Goal: Check status: Check status

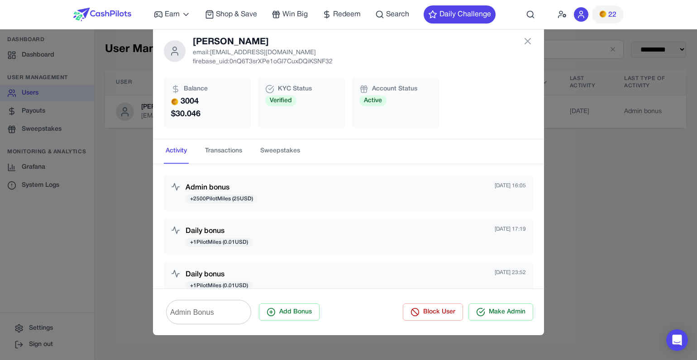
click at [101, 125] on div "[PERSON_NAME] email: [EMAIL_ADDRESS][DOMAIN_NAME] firebase_uid: 0nQ6T3srXPe1oGl…" at bounding box center [348, 180] width 697 height 360
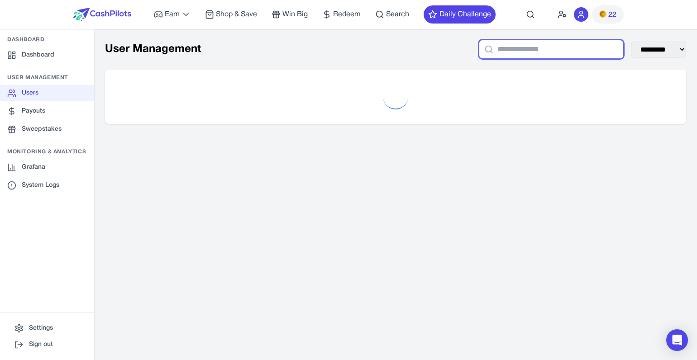
click at [494, 49] on input "text" at bounding box center [551, 49] width 145 height 19
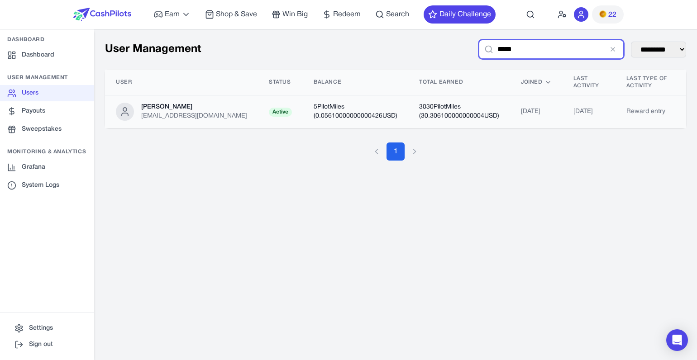
type input "*****"
click at [346, 114] on td "5 PilotMiles ( 0.05610000000000426 USD)" at bounding box center [356, 112] width 106 height 33
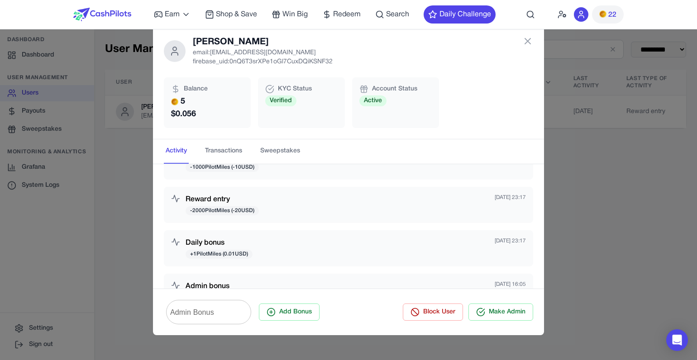
scroll to position [34, 0]
click at [250, 152] on nav "Activity Transactions Sweepstakes" at bounding box center [348, 151] width 391 height 24
click at [235, 150] on button "Transactions" at bounding box center [223, 151] width 41 height 24
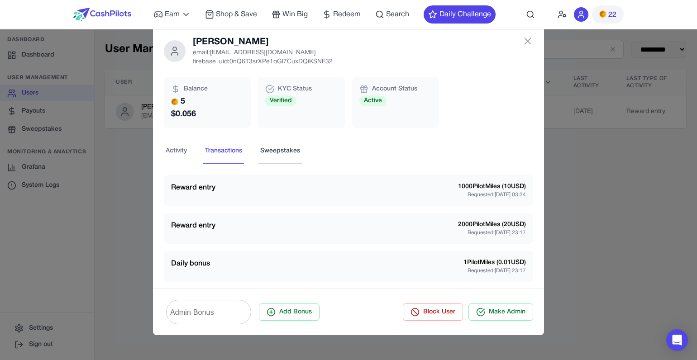
click at [263, 154] on button "Sweepstakes" at bounding box center [280, 151] width 43 height 24
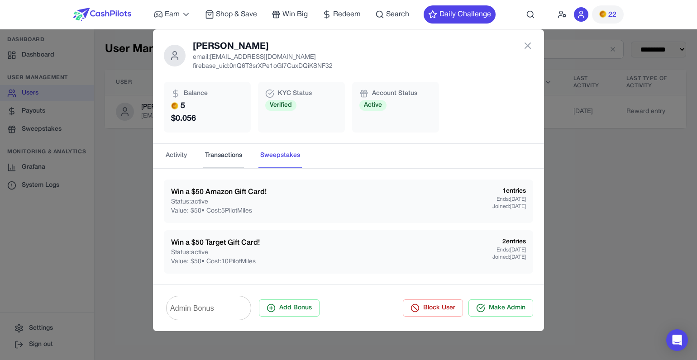
click at [223, 158] on button "Transactions" at bounding box center [223, 156] width 41 height 24
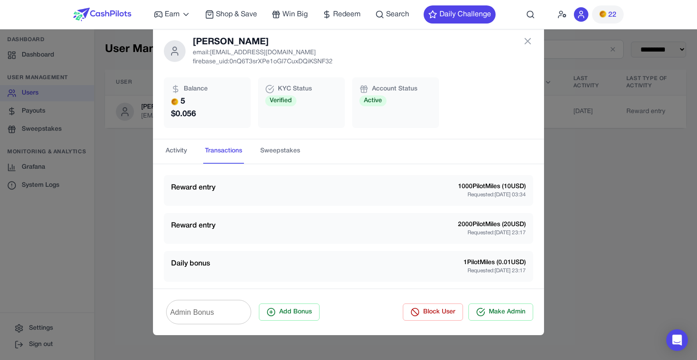
click at [243, 202] on div "Reward entry 1000 PilotMiles ( 10 USD) Requested: Sep 27, 2025 03:34" at bounding box center [349, 190] width 370 height 31
drag, startPoint x: 425, startPoint y: 188, endPoint x: 493, endPoint y: 240, distance: 85.0
click at [495, 235] on p "Requested: Sep 26, 2025 23:17" at bounding box center [492, 233] width 68 height 7
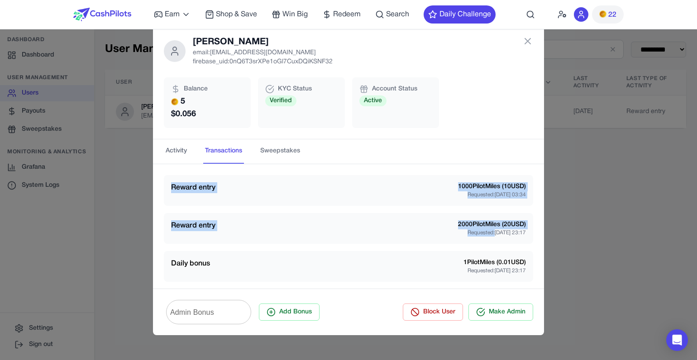
drag, startPoint x: 495, startPoint y: 235, endPoint x: 190, endPoint y: 180, distance: 310.3
click at [190, 180] on div "Reward entry 1000 PilotMiles ( 10 USD) Requested: Sep 27, 2025 03:34" at bounding box center [349, 190] width 370 height 31
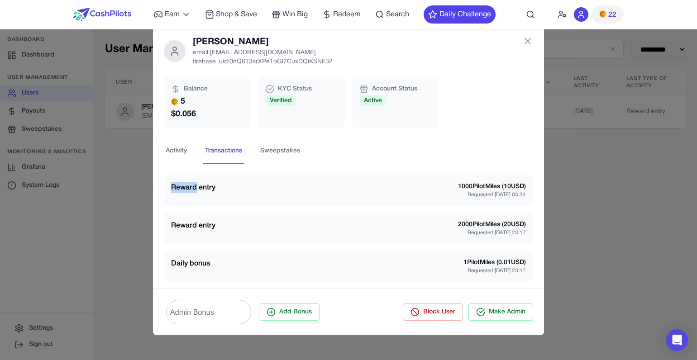
click at [190, 180] on div "Reward entry 1000 PilotMiles ( 10 USD) Requested: Sep 27, 2025 03:34" at bounding box center [349, 190] width 370 height 31
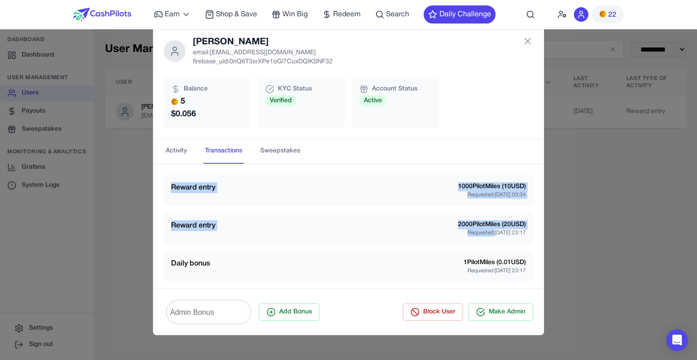
drag, startPoint x: 190, startPoint y: 180, endPoint x: 493, endPoint y: 230, distance: 306.6
click at [493, 230] on p "Requested: Sep 26, 2025 23:17" at bounding box center [492, 233] width 68 height 7
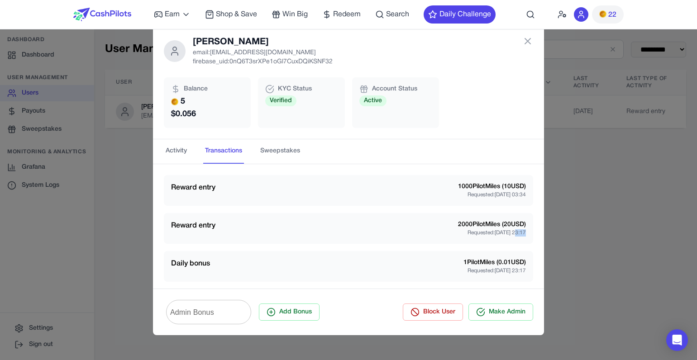
click at [493, 230] on p "Requested: Sep 26, 2025 23:17" at bounding box center [492, 233] width 68 height 7
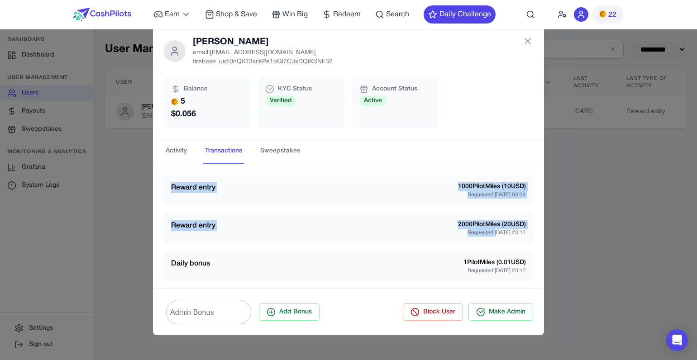
drag, startPoint x: 493, startPoint y: 230, endPoint x: 214, endPoint y: 181, distance: 283.3
click at [214, 181] on div "Reward entry 1000 PilotMiles ( 10 USD) Requested: Sep 27, 2025 03:34" at bounding box center [349, 190] width 370 height 31
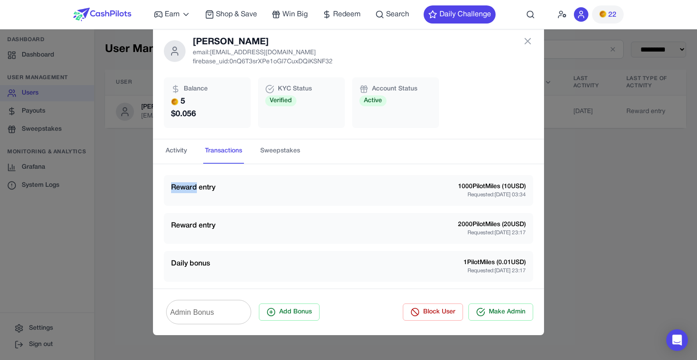
click at [214, 181] on div "Reward entry 1000 PilotMiles ( 10 USD) Requested: Sep 27, 2025 03:34" at bounding box center [349, 190] width 370 height 31
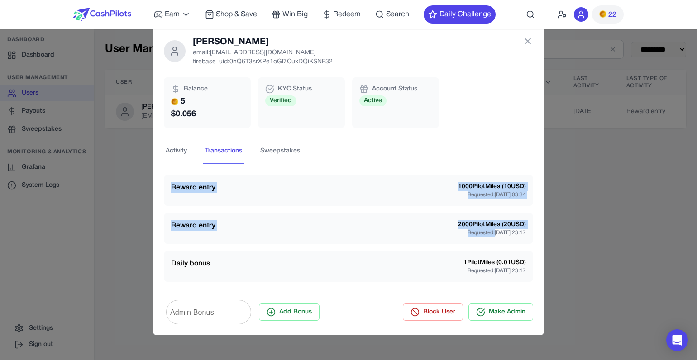
drag, startPoint x: 214, startPoint y: 181, endPoint x: 521, endPoint y: 243, distance: 313.7
click at [281, 199] on div "Reward entry 1000 PilotMiles ( 10 USD) Requested: Sep 27, 2025 03:34" at bounding box center [348, 190] width 355 height 16
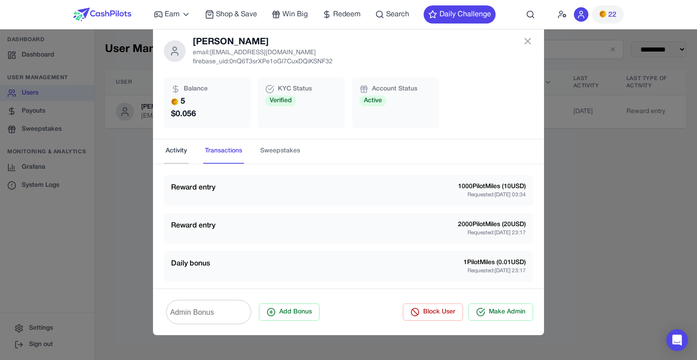
click at [179, 147] on button "Activity" at bounding box center [176, 151] width 25 height 24
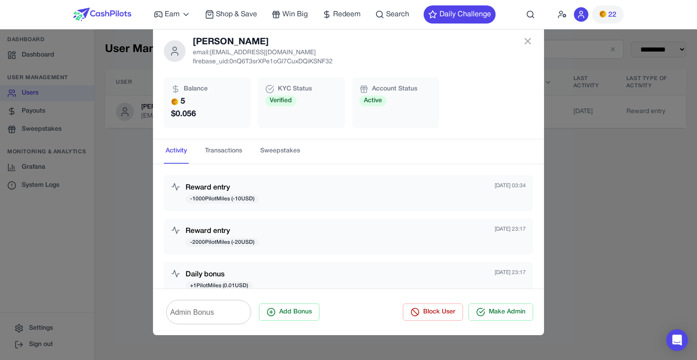
click at [389, 145] on nav "Activity Transactions Sweepstakes" at bounding box center [348, 151] width 391 height 24
